Goal: Information Seeking & Learning: Learn about a topic

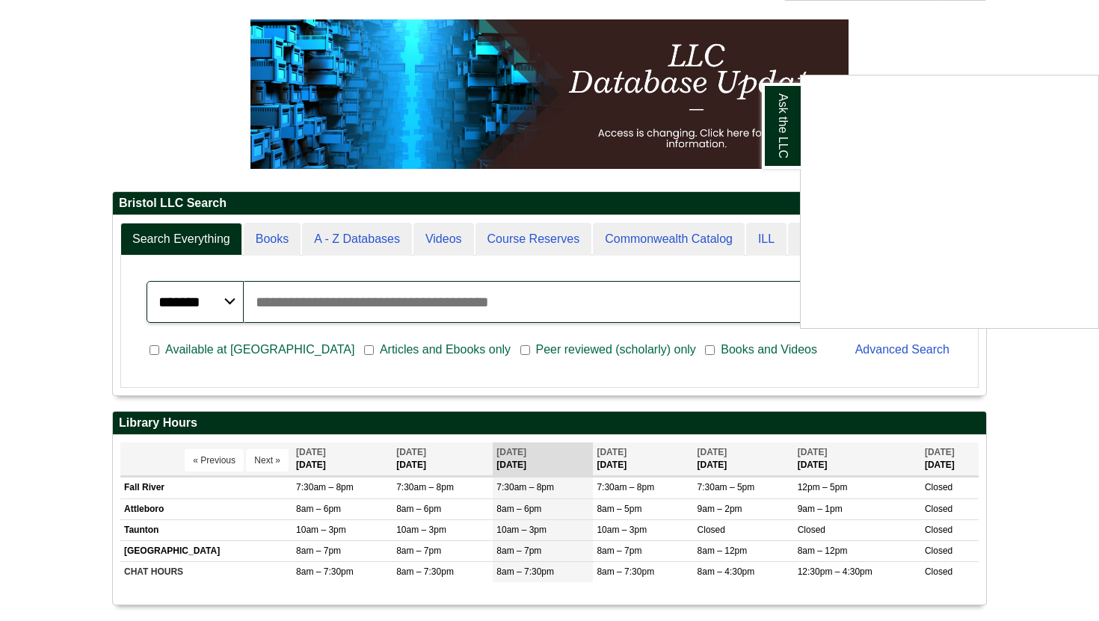
scroll to position [195, 0]
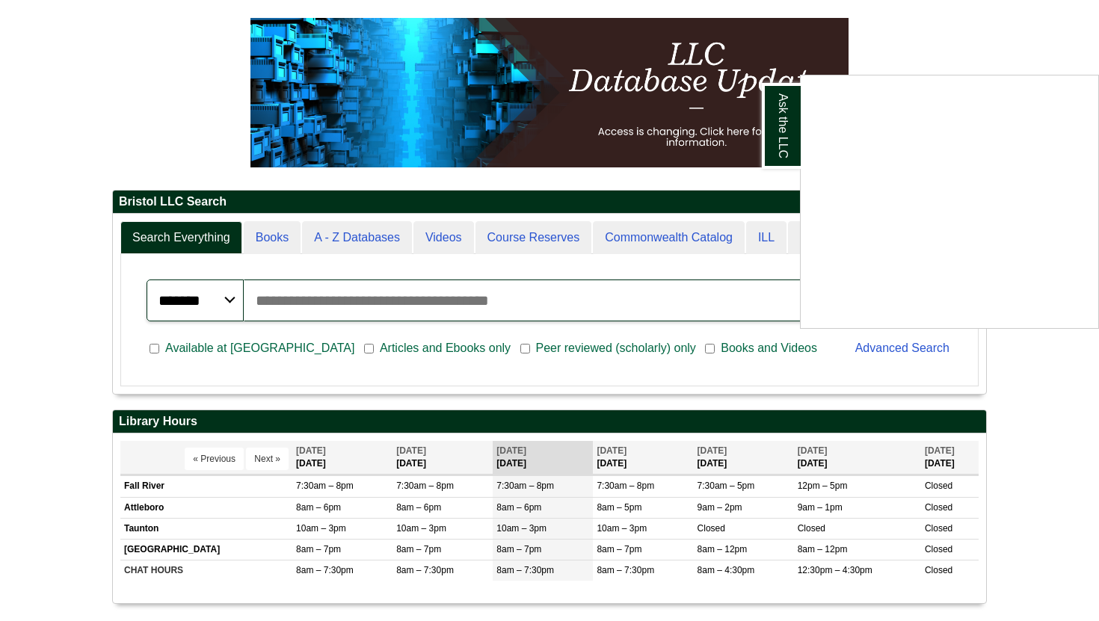
click at [382, 299] on div "Ask the LLC" at bounding box center [549, 310] width 1099 height 621
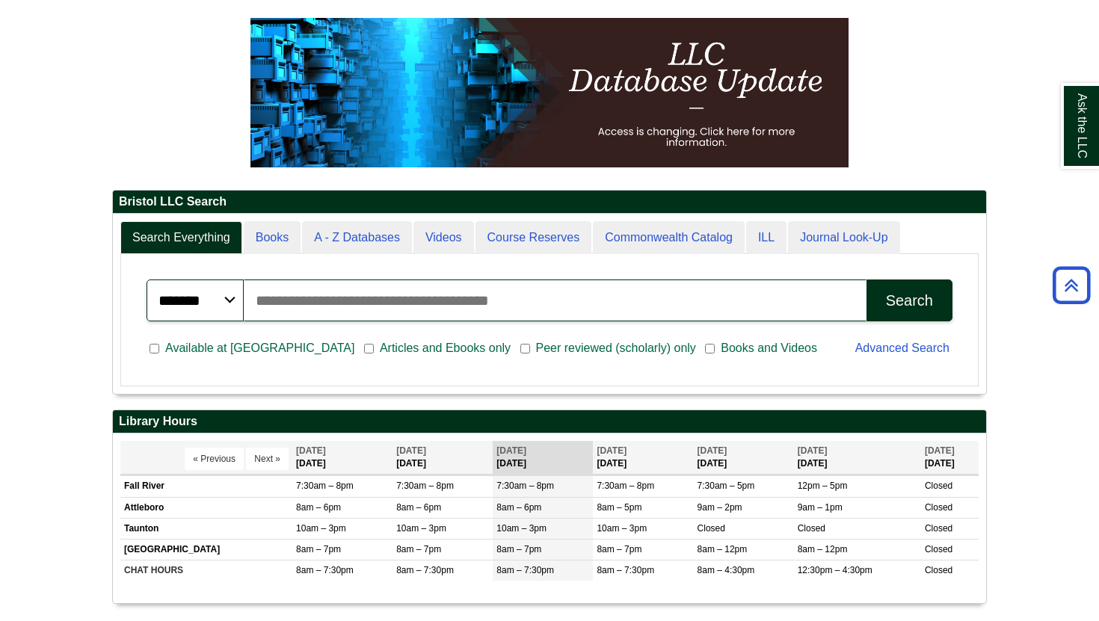
click at [382, 299] on input "Search articles, books, journals & more" at bounding box center [555, 301] width 623 height 42
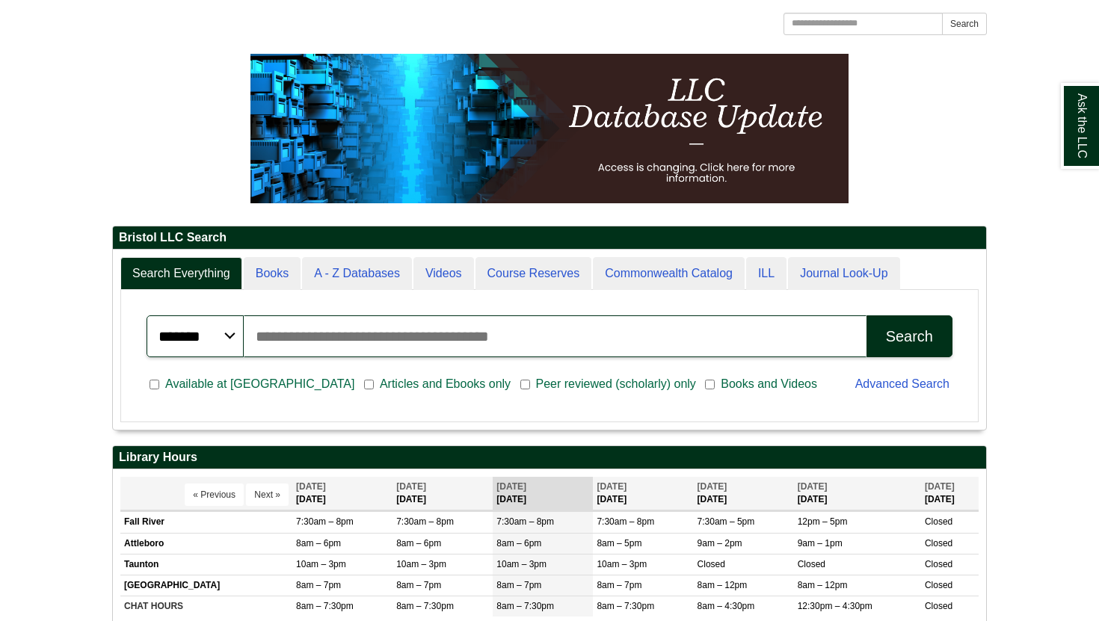
scroll to position [180, 873]
click at [395, 346] on input "Search articles, books, journals & more" at bounding box center [555, 336] width 623 height 42
click at [817, 15] on input "Search the Website" at bounding box center [862, 24] width 159 height 22
type input "**********"
click at [942, 13] on button "Search" at bounding box center [964, 24] width 45 height 22
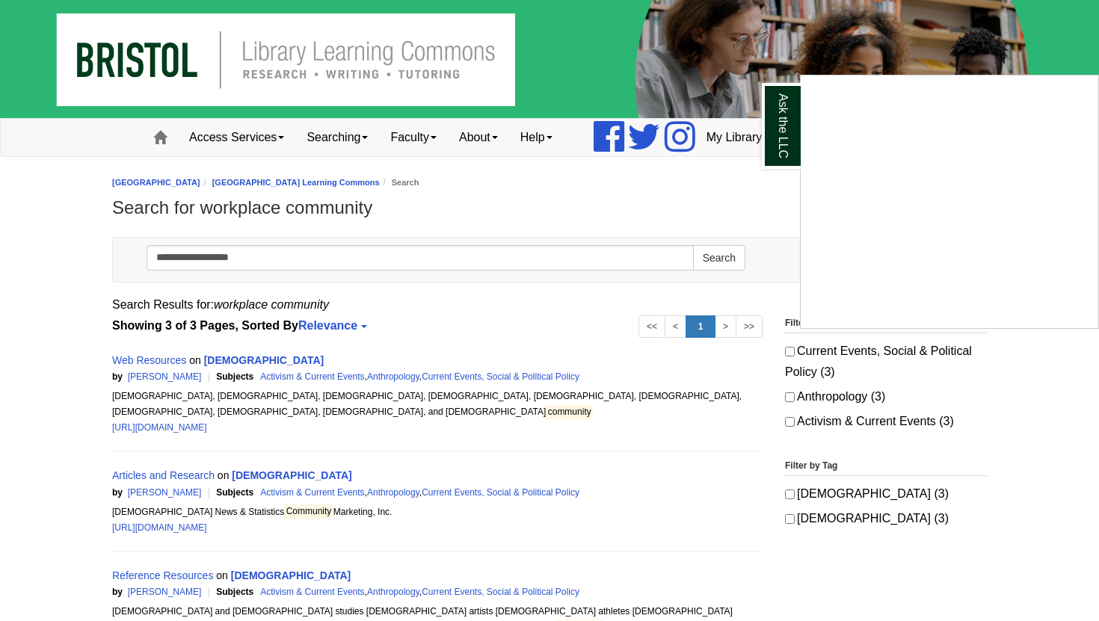
drag, startPoint x: 271, startPoint y: 263, endPoint x: 192, endPoint y: 254, distance: 79.0
click at [192, 254] on div "Ask the LLC" at bounding box center [549, 310] width 1099 height 621
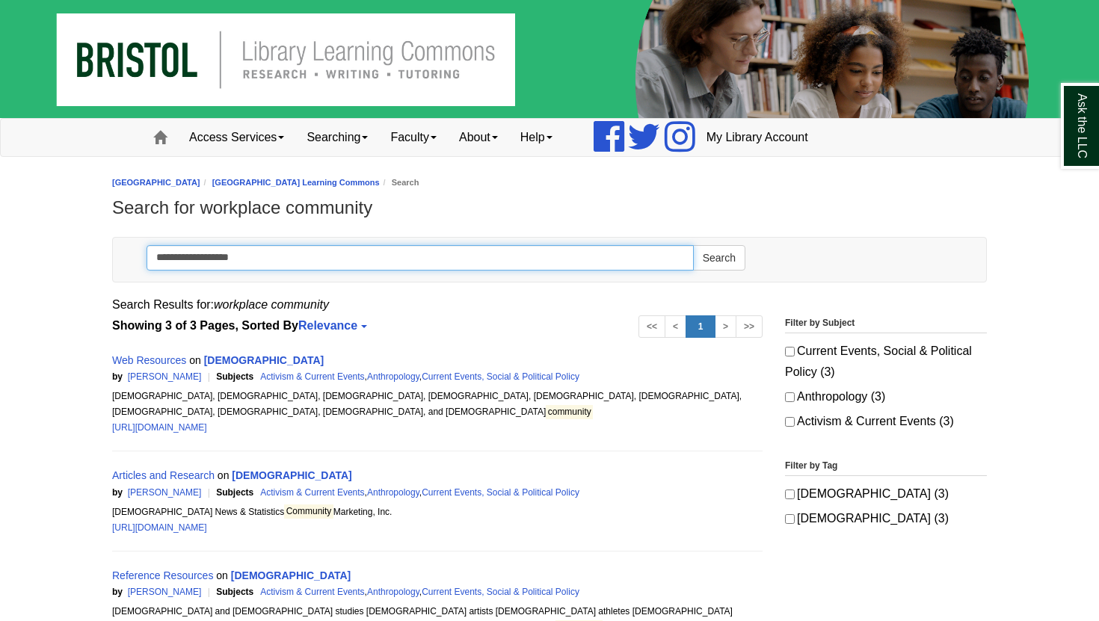
click at [192, 254] on input "**********" at bounding box center [419, 257] width 547 height 25
drag, startPoint x: 260, startPoint y: 263, endPoint x: 122, endPoint y: 259, distance: 138.3
click at [122, 259] on div "**********" at bounding box center [549, 260] width 873 height 44
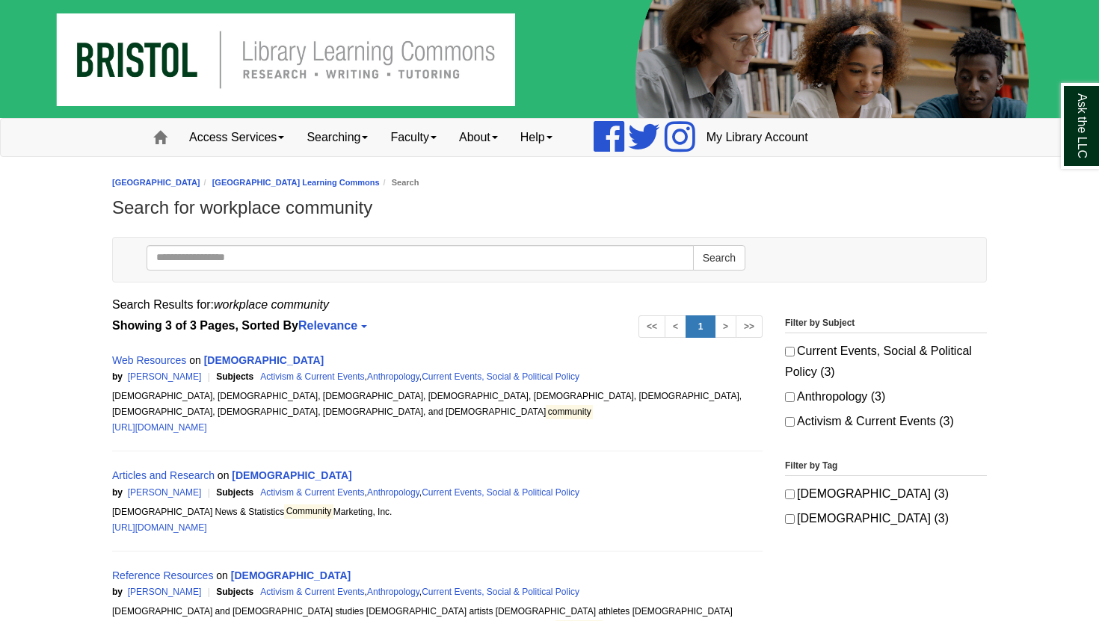
click at [102, 259] on div "Toggle navigation Search Search" at bounding box center [549, 263] width 897 height 53
click at [161, 141] on span at bounding box center [159, 137] width 13 height 13
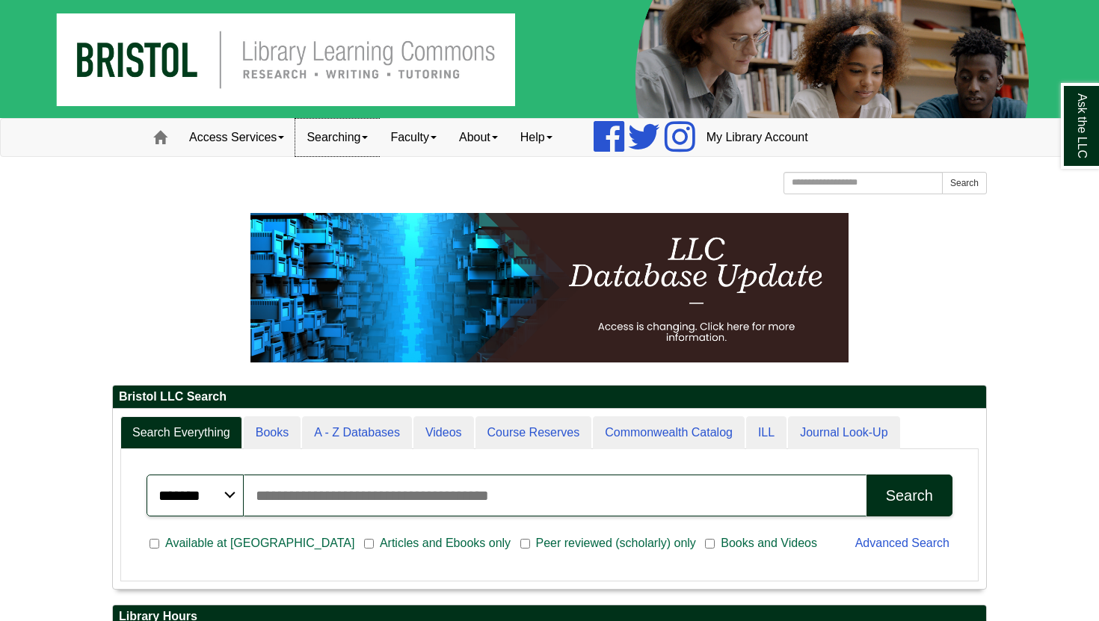
click at [327, 139] on link "Searching" at bounding box center [337, 137] width 84 height 37
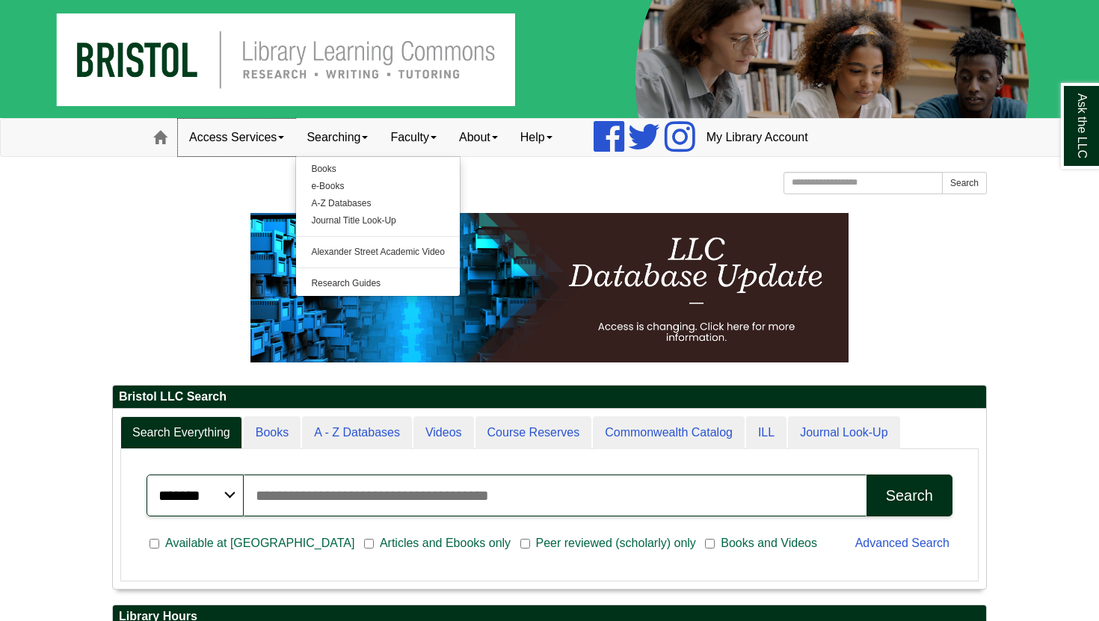
click at [255, 146] on link "Access Services" at bounding box center [236, 137] width 117 height 37
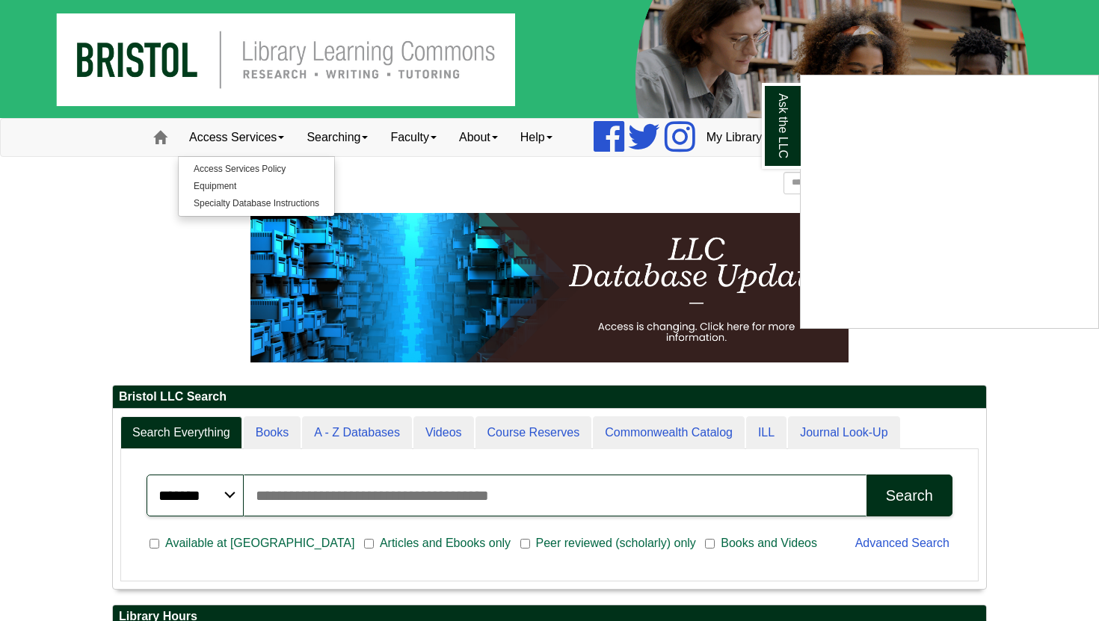
click at [431, 144] on div "Ask the LLC" at bounding box center [549, 310] width 1099 height 621
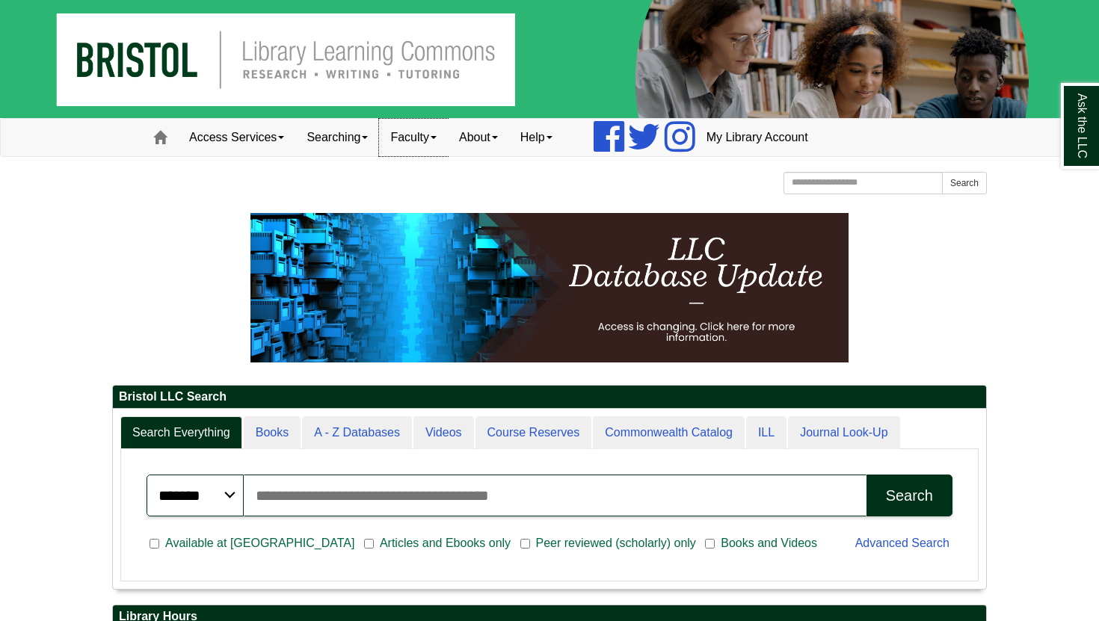
click at [431, 143] on link "Faculty" at bounding box center [413, 137] width 69 height 37
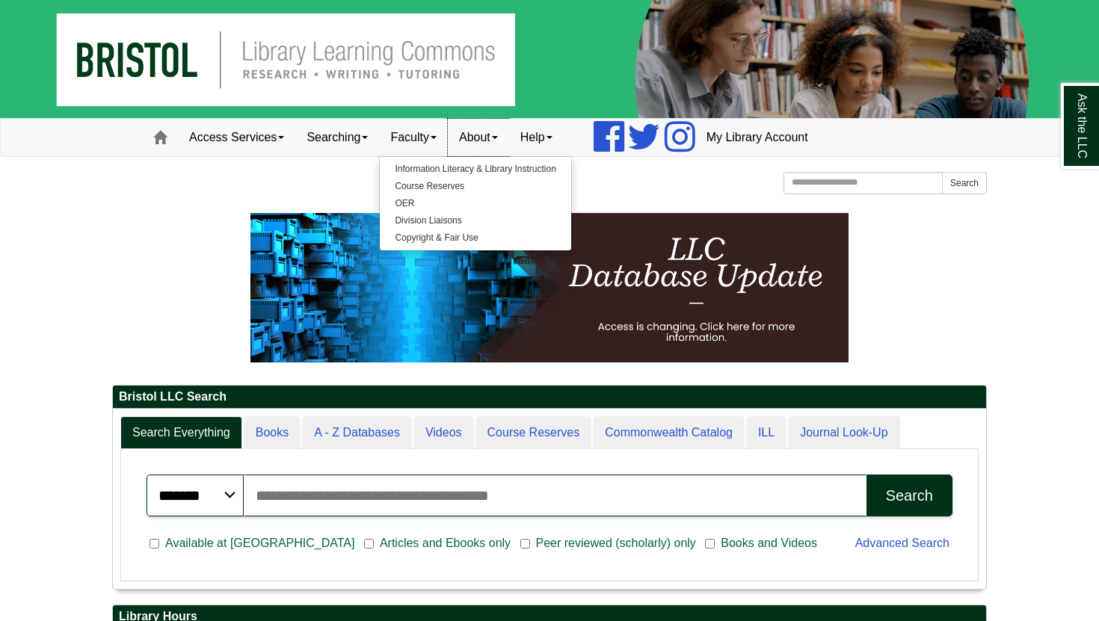
click at [492, 137] on link "About" at bounding box center [478, 137] width 61 height 37
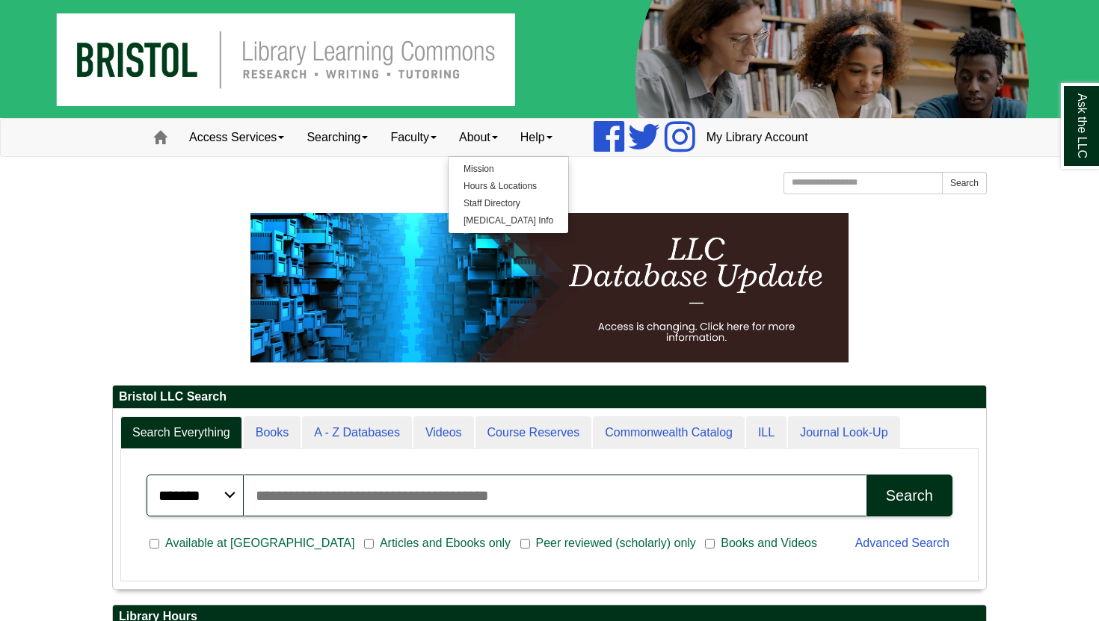
click at [216, 280] on p at bounding box center [549, 287] width 874 height 149
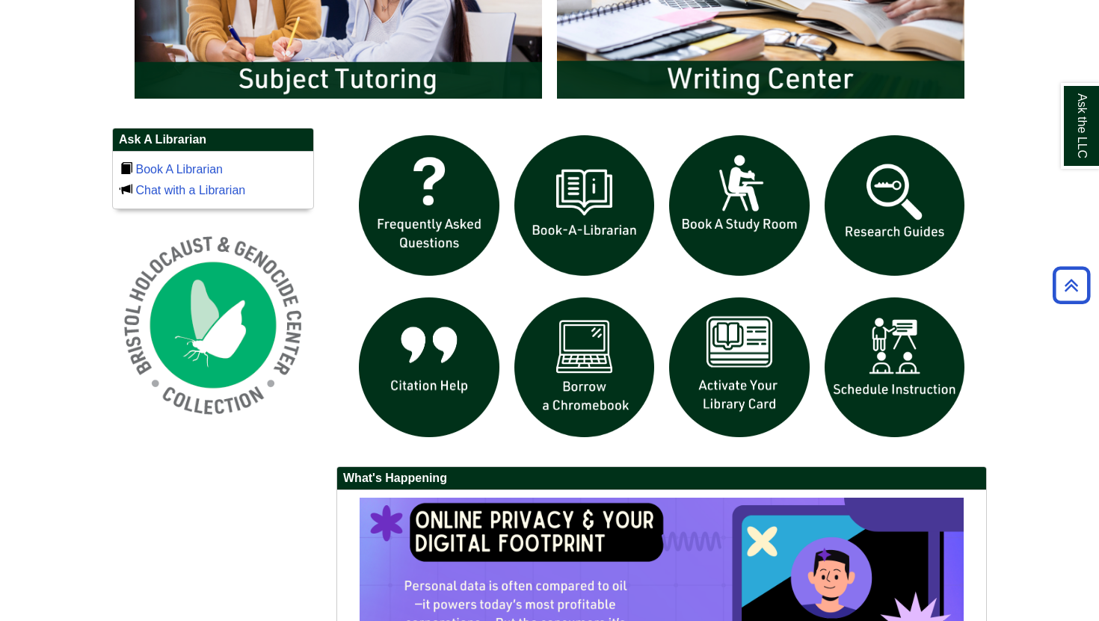
scroll to position [922, 0]
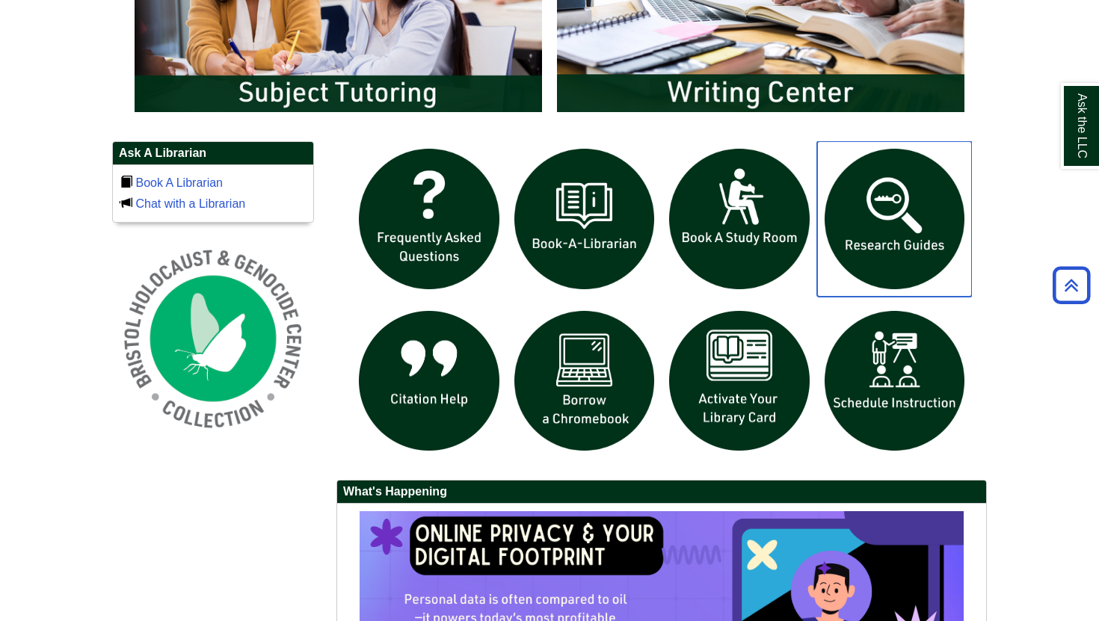
click at [864, 219] on img "slideshow" at bounding box center [894, 218] width 155 height 155
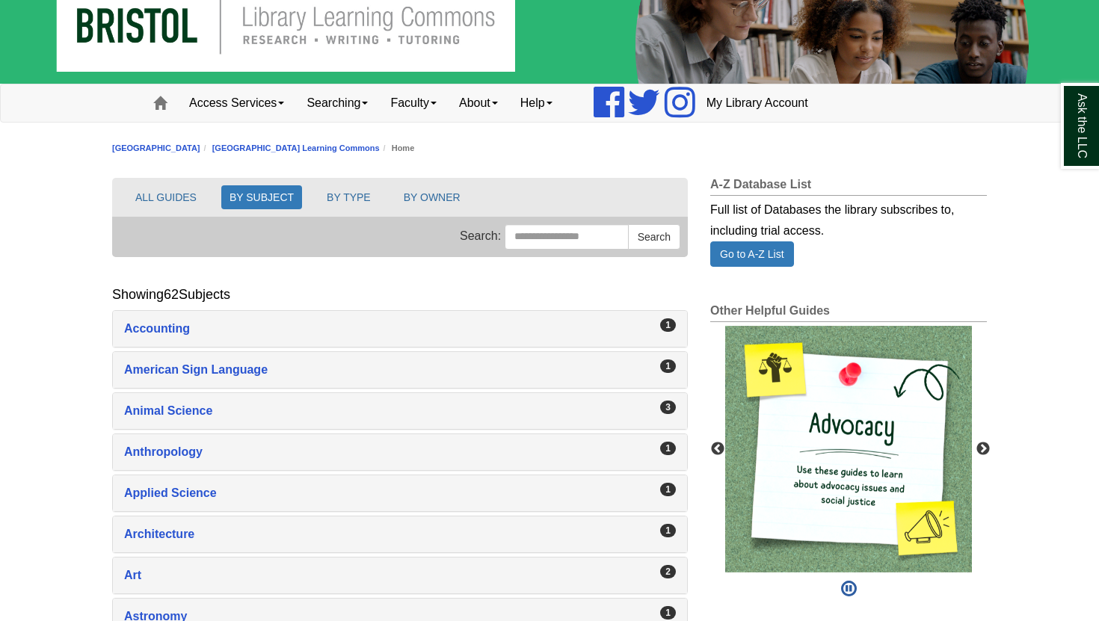
scroll to position [36, 0]
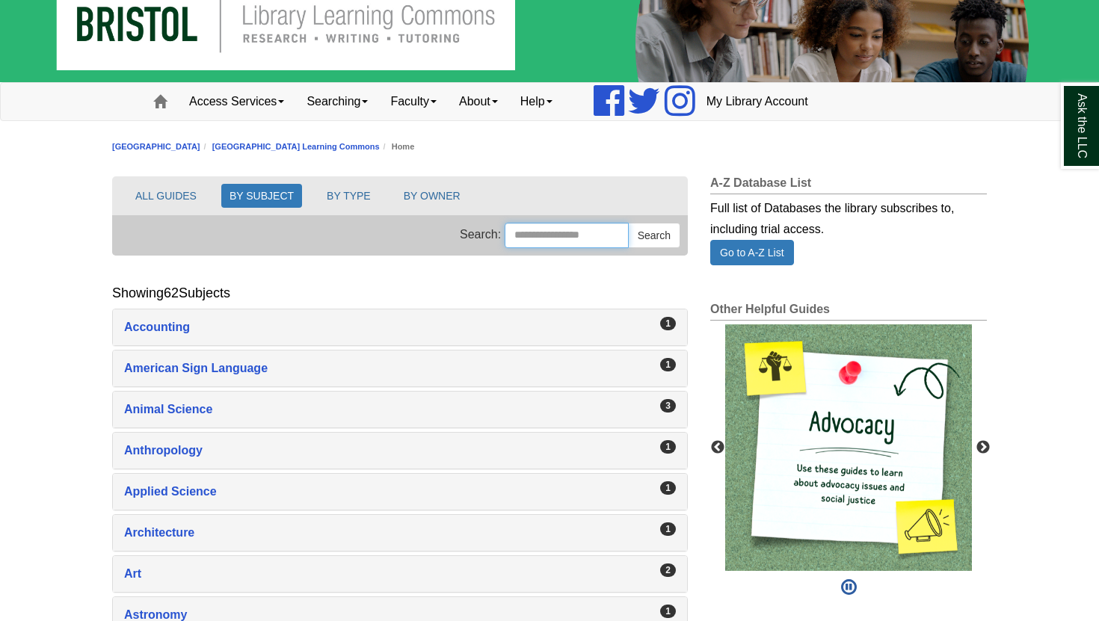
click at [539, 241] on input "Search this Group" at bounding box center [566, 235] width 124 height 25
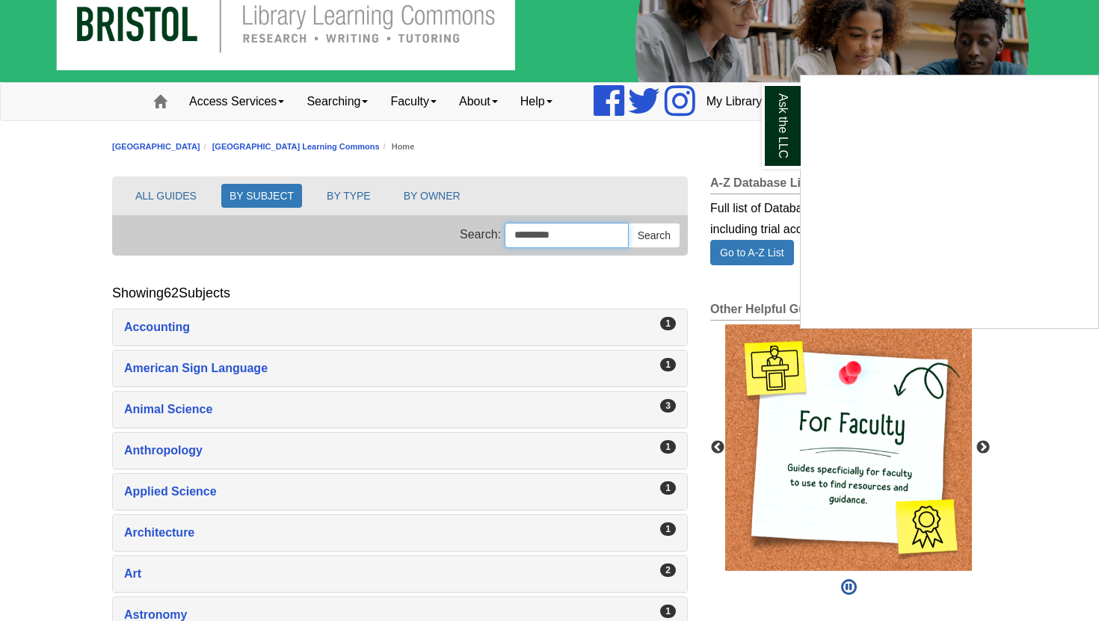
type input "*********"
click at [628, 223] on button "Search" at bounding box center [654, 235] width 52 height 25
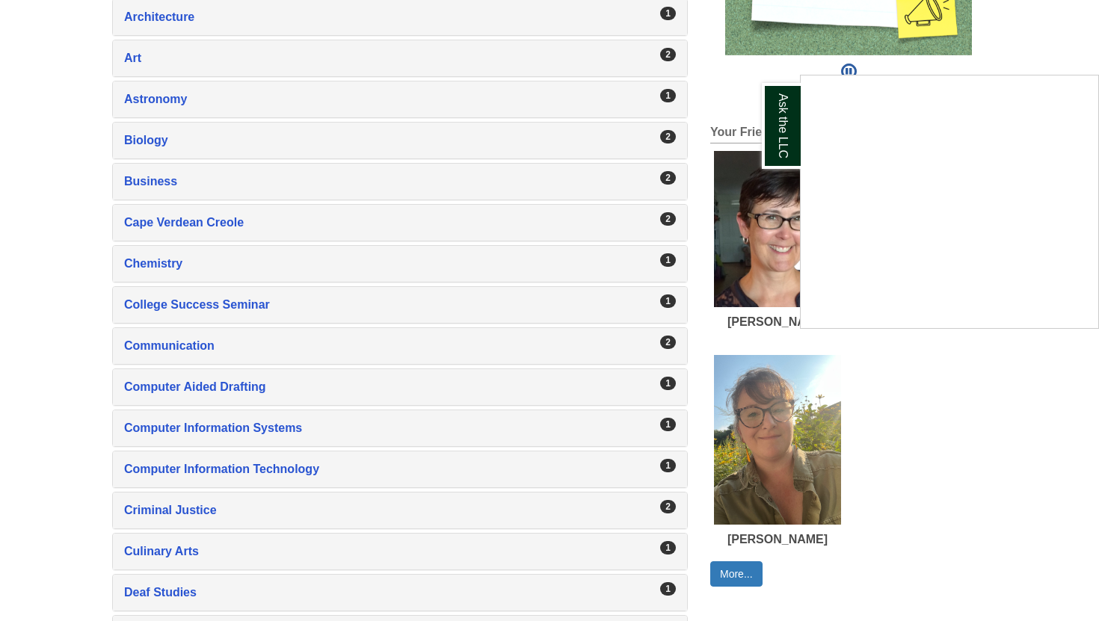
scroll to position [0, 0]
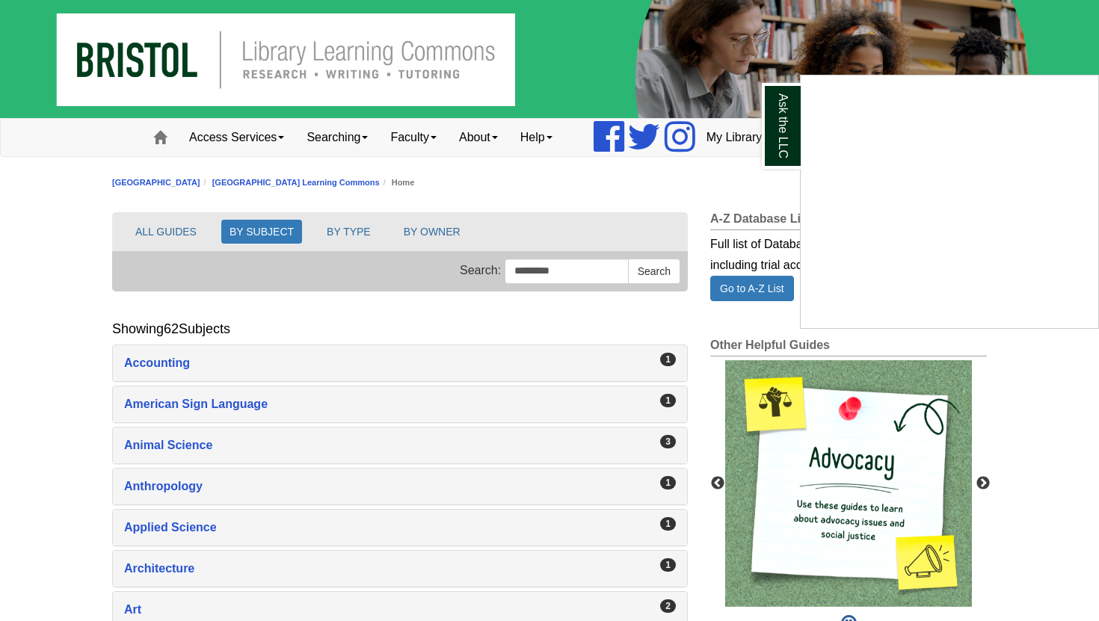
click at [163, 136] on div "Ask the LLC" at bounding box center [549, 310] width 1099 height 621
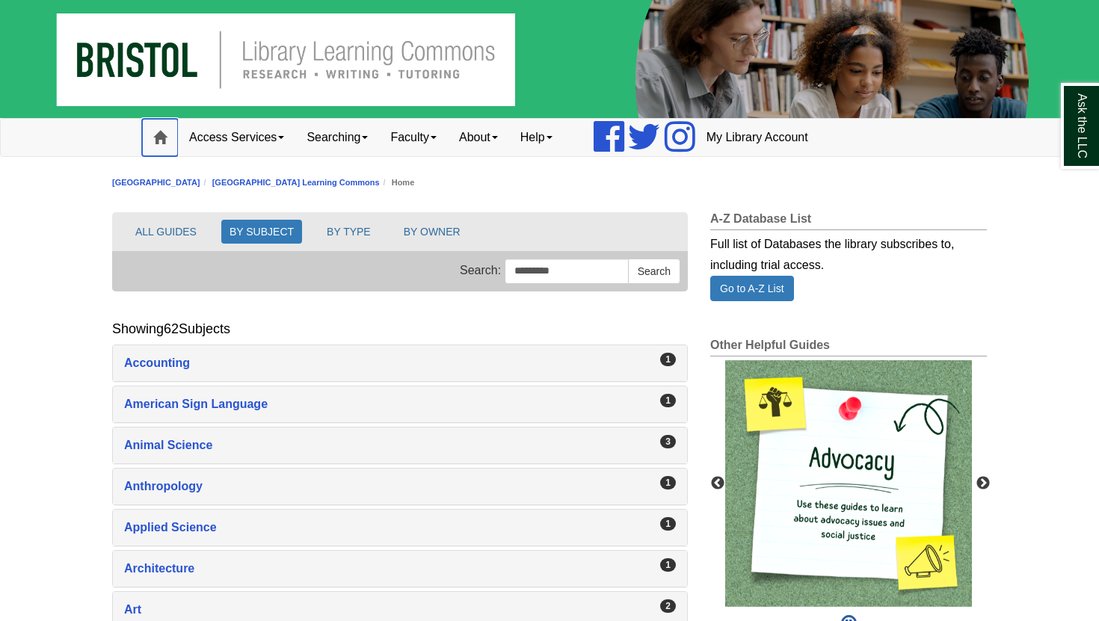
click at [163, 136] on span at bounding box center [159, 137] width 13 height 13
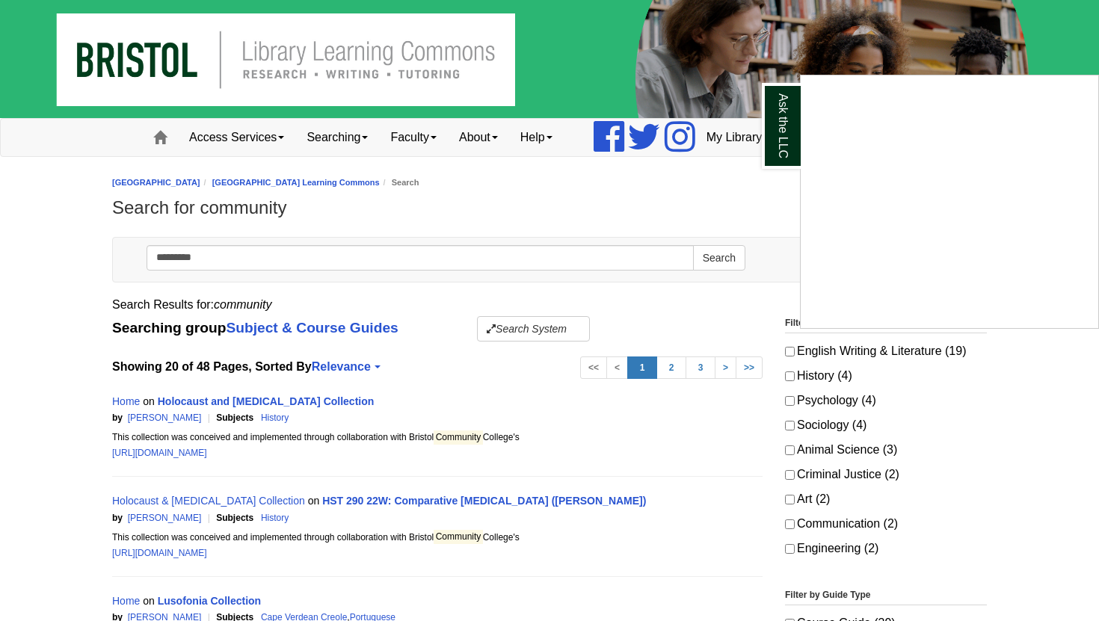
click at [157, 259] on div "Ask the LLC" at bounding box center [549, 310] width 1099 height 621
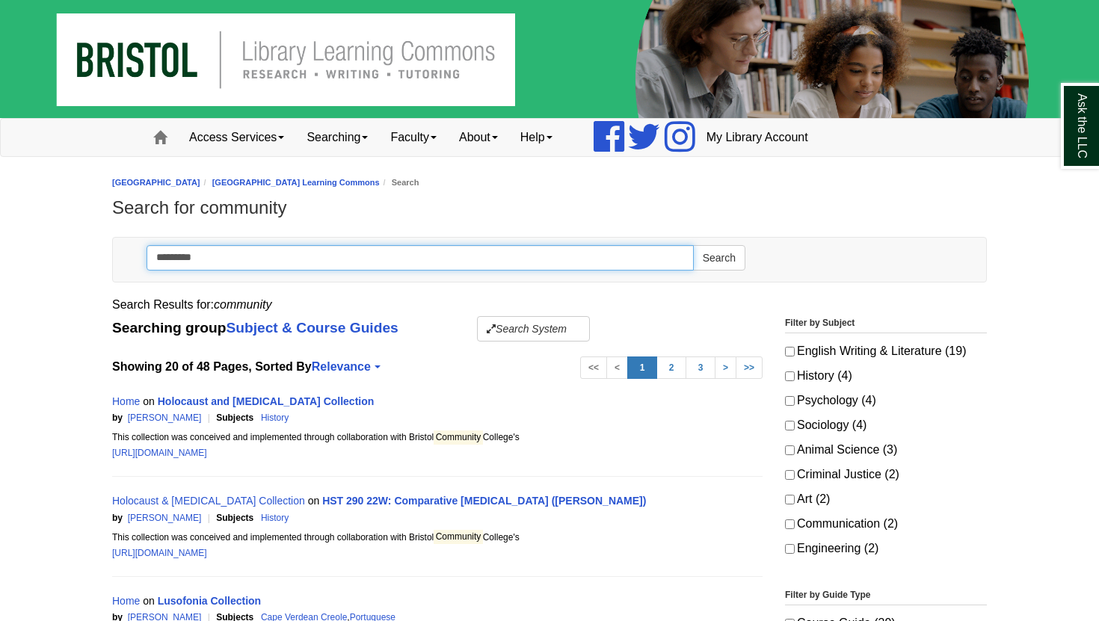
click at [168, 256] on input "*********" at bounding box center [419, 257] width 547 height 25
